Goal: Task Accomplishment & Management: Manage account settings

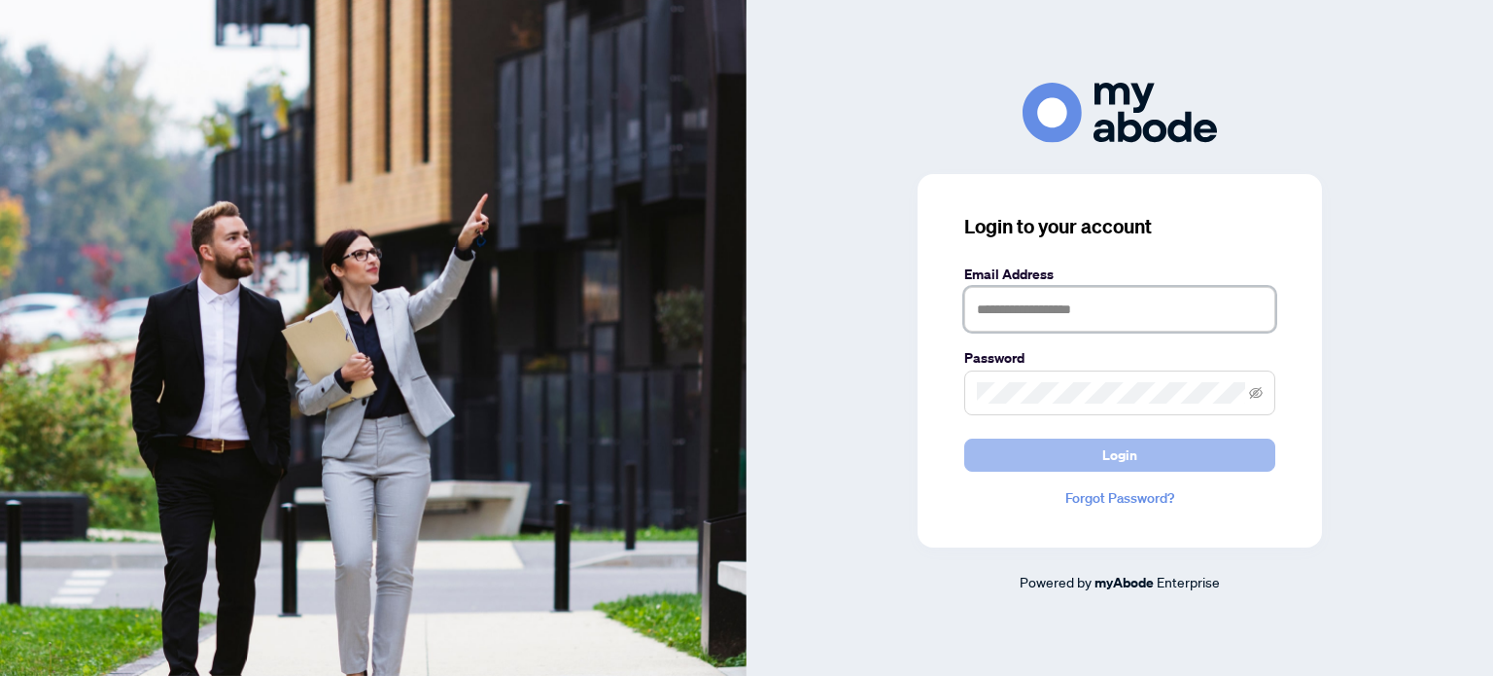
type input "**********"
click at [1125, 455] on span "Login" at bounding box center [1119, 454] width 35 height 31
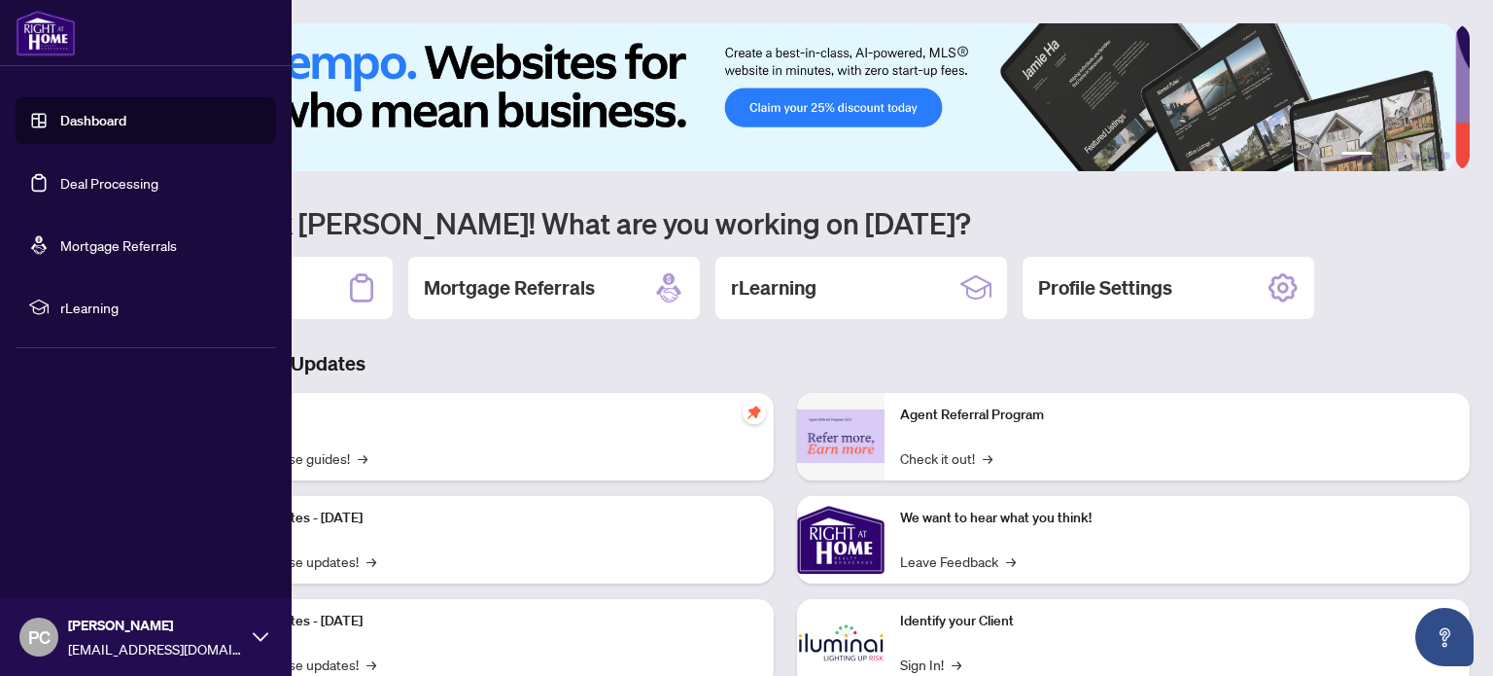
click at [131, 174] on link "Deal Processing" at bounding box center [109, 182] width 98 height 17
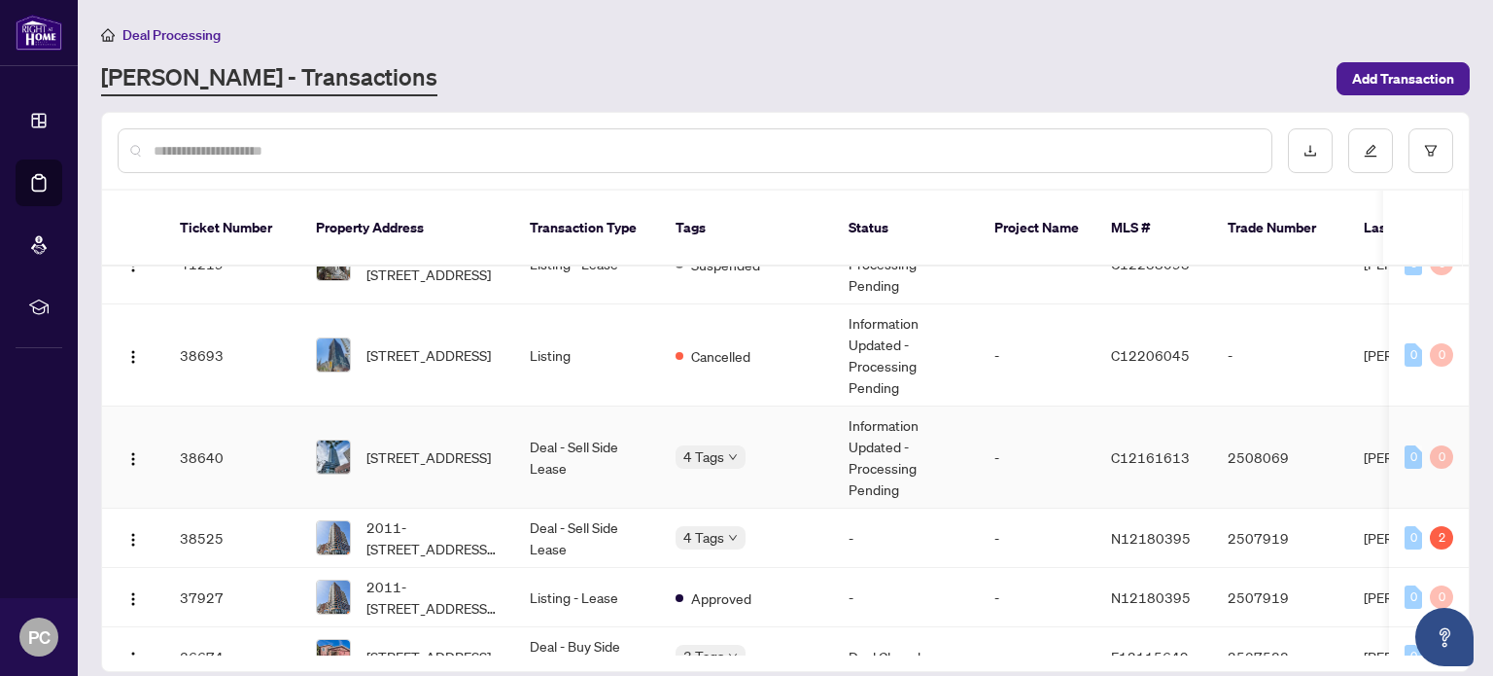
scroll to position [1129, 0]
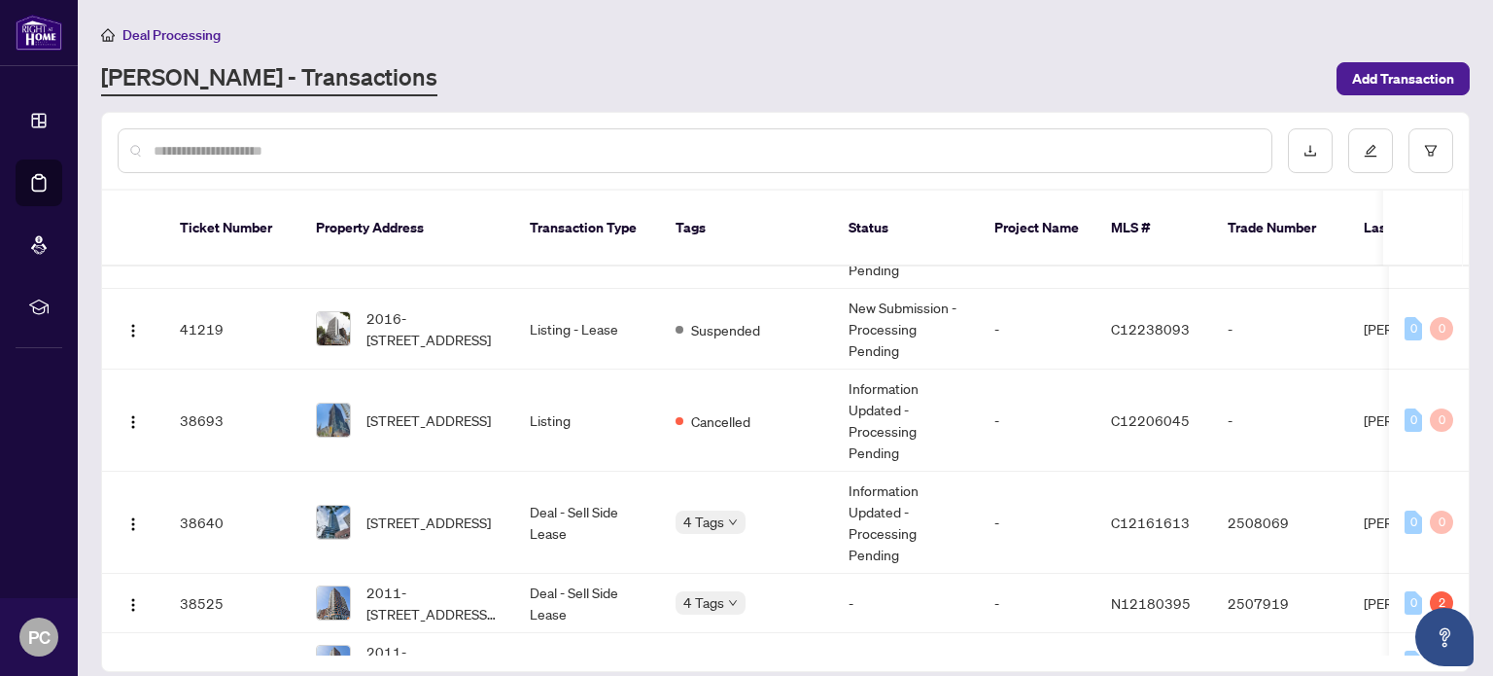
click at [284, 147] on input "text" at bounding box center [705, 150] width 1102 height 21
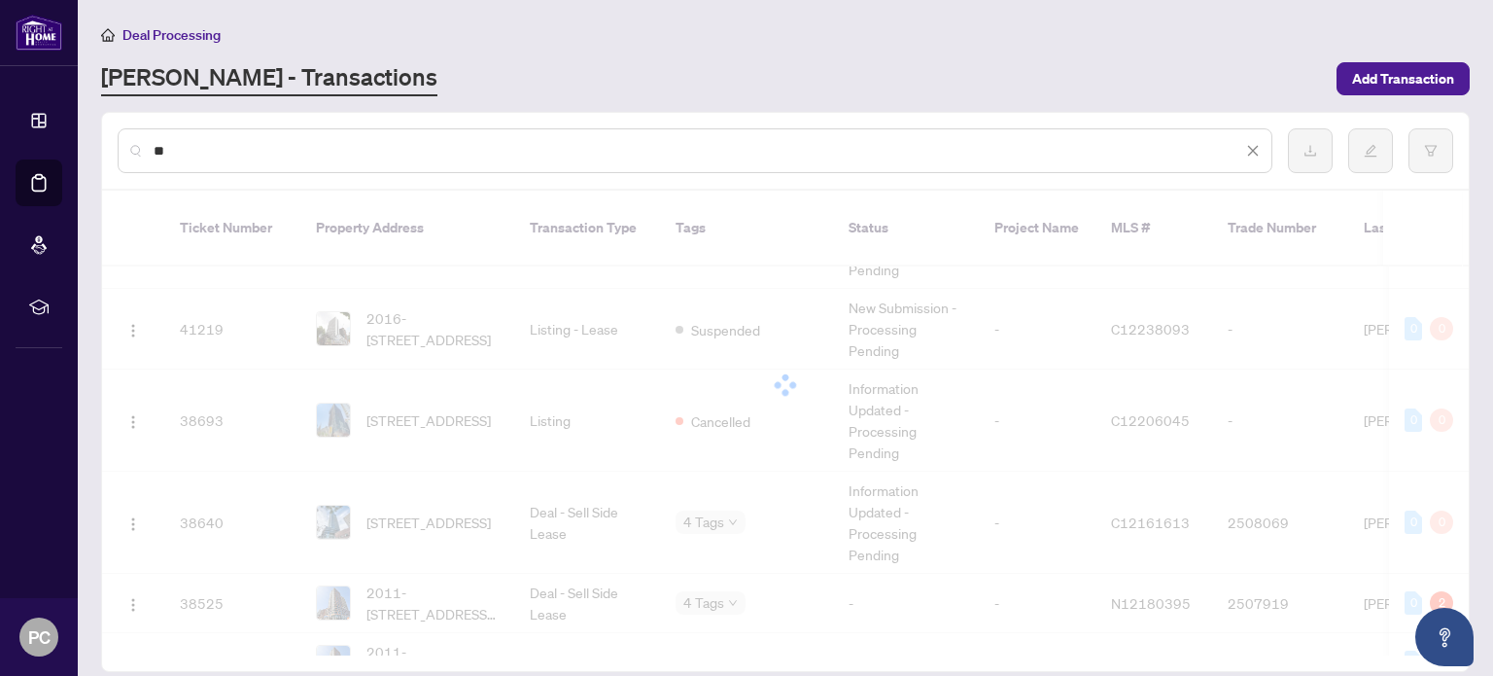
scroll to position [0, 0]
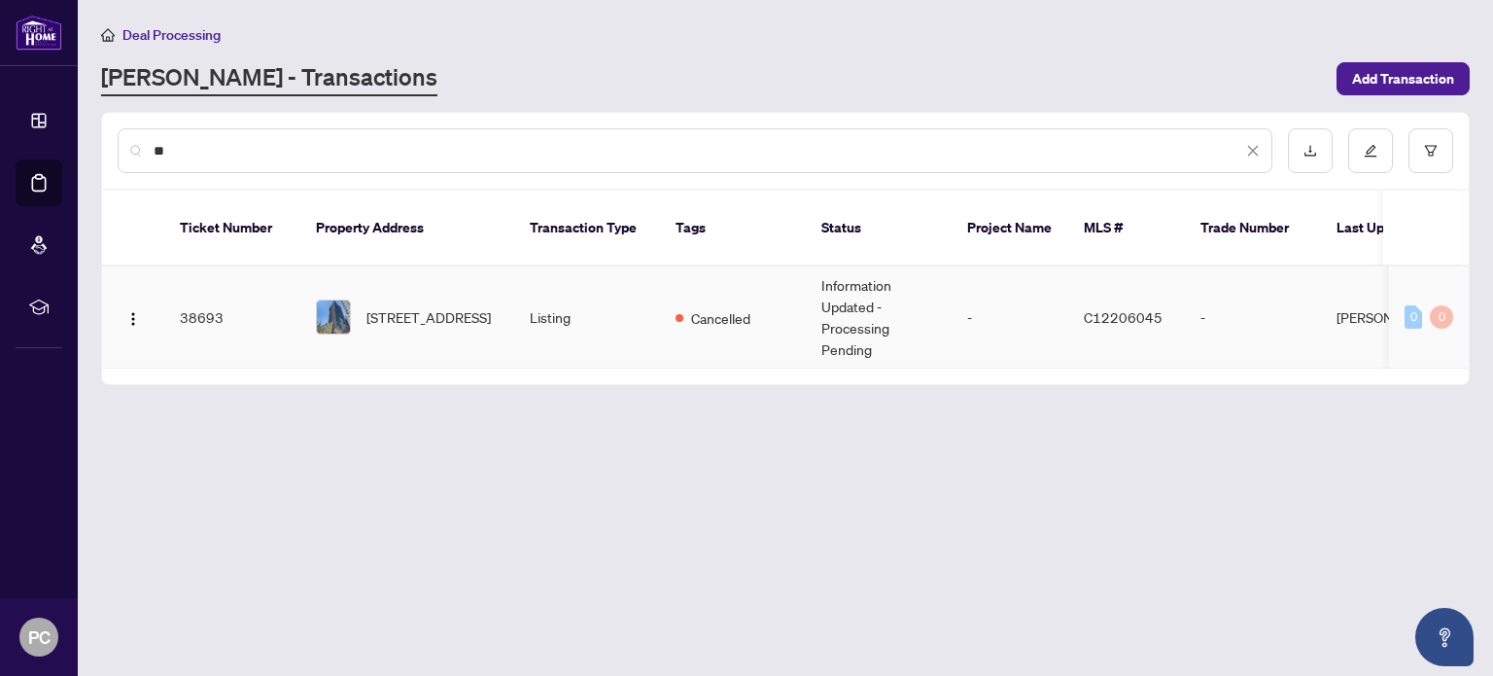
type input "**"
click at [832, 284] on td "Information Updated - Processing Pending" at bounding box center [879, 317] width 146 height 102
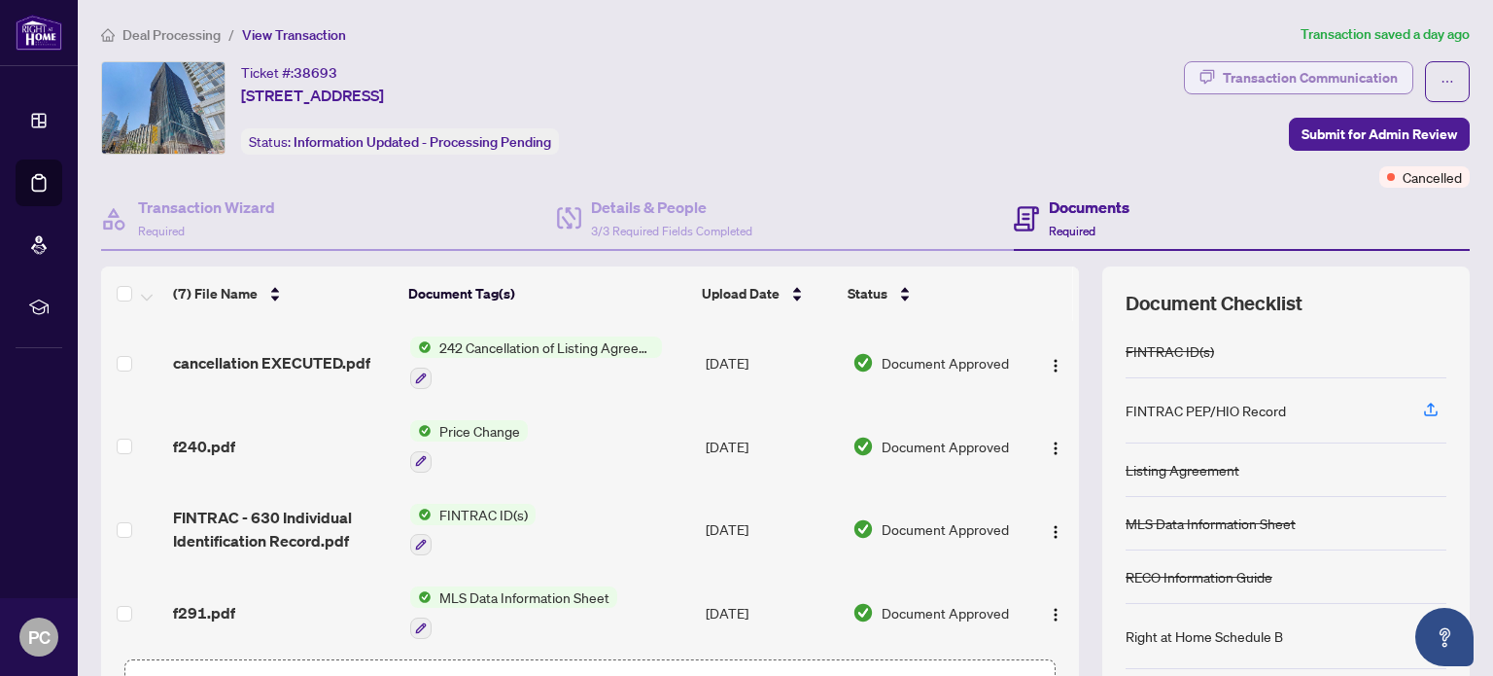
click at [1339, 80] on div "Transaction Communication" at bounding box center [1310, 77] width 175 height 31
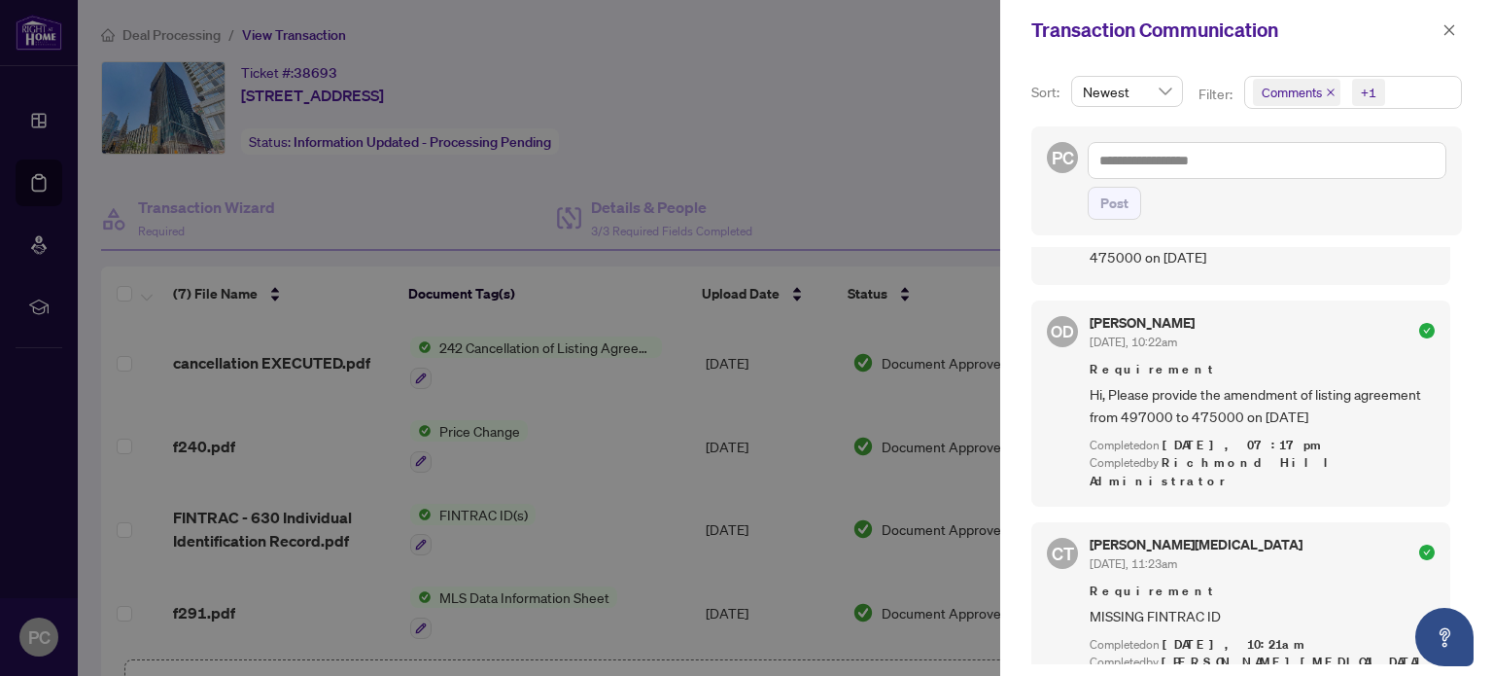
scroll to position [2, 0]
click at [836, 149] on div at bounding box center [746, 338] width 1493 height 676
click at [1463, 30] on div "Transaction Communication" at bounding box center [1246, 30] width 493 height 60
